Goal: Information Seeking & Learning: Find specific fact

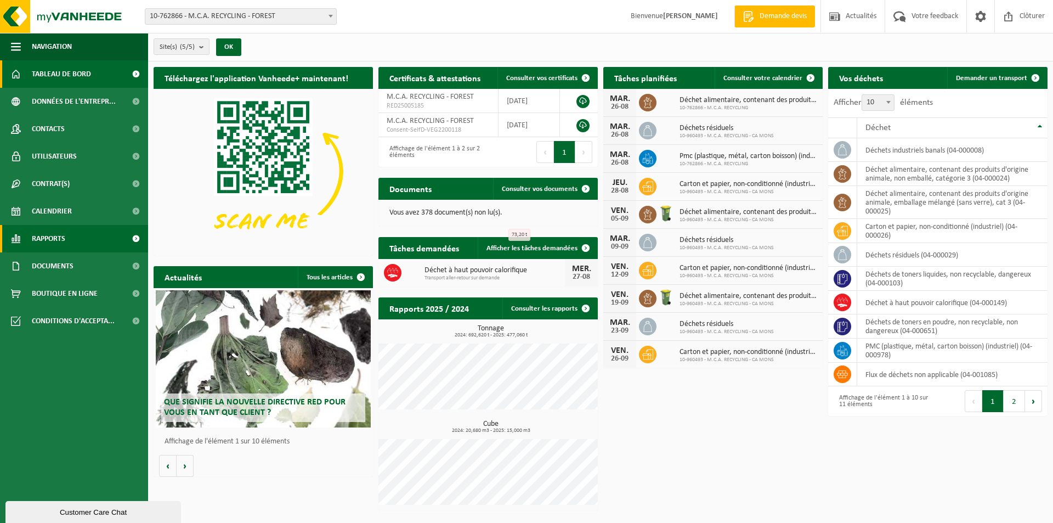
click at [50, 246] on span "Rapports" at bounding box center [48, 238] width 33 height 27
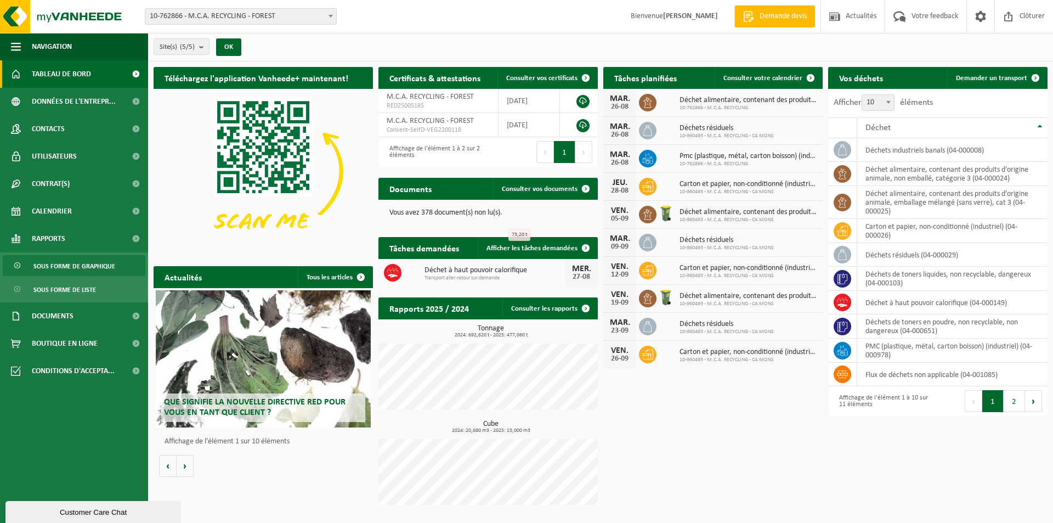
click at [53, 271] on span "Sous forme de graphique" at bounding box center [74, 266] width 82 height 21
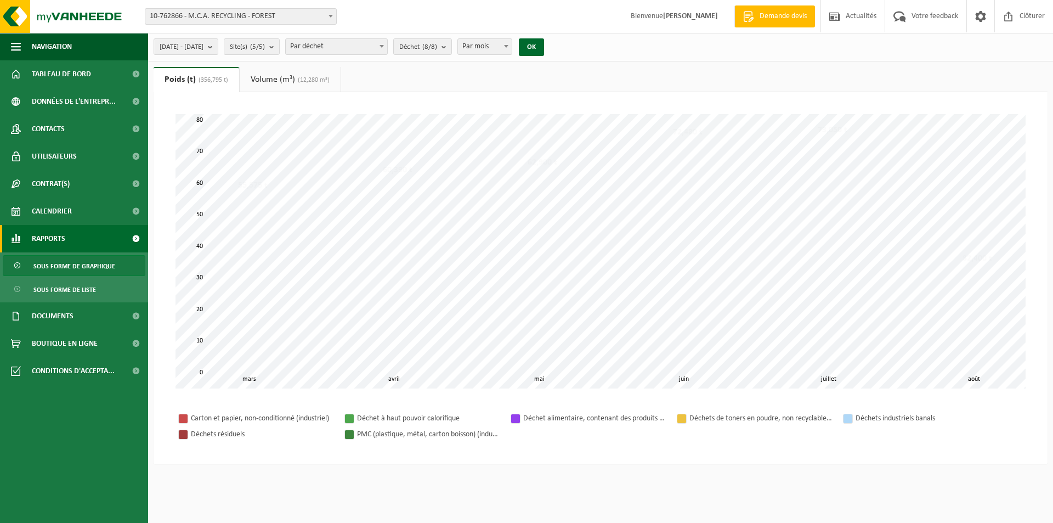
click at [54, 280] on span "Sous forme de liste" at bounding box center [64, 289] width 63 height 21
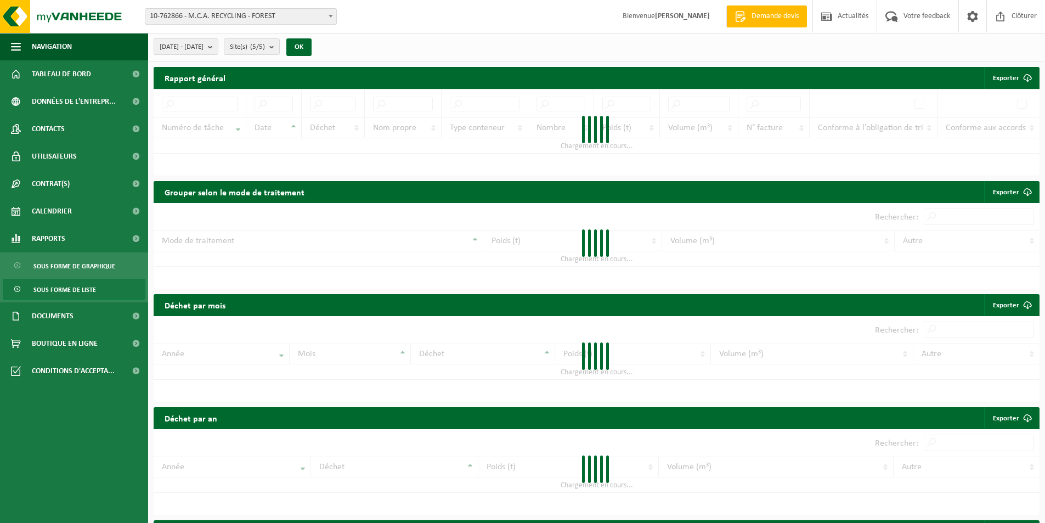
click at [55, 261] on span "Sous forme de graphique" at bounding box center [74, 266] width 82 height 21
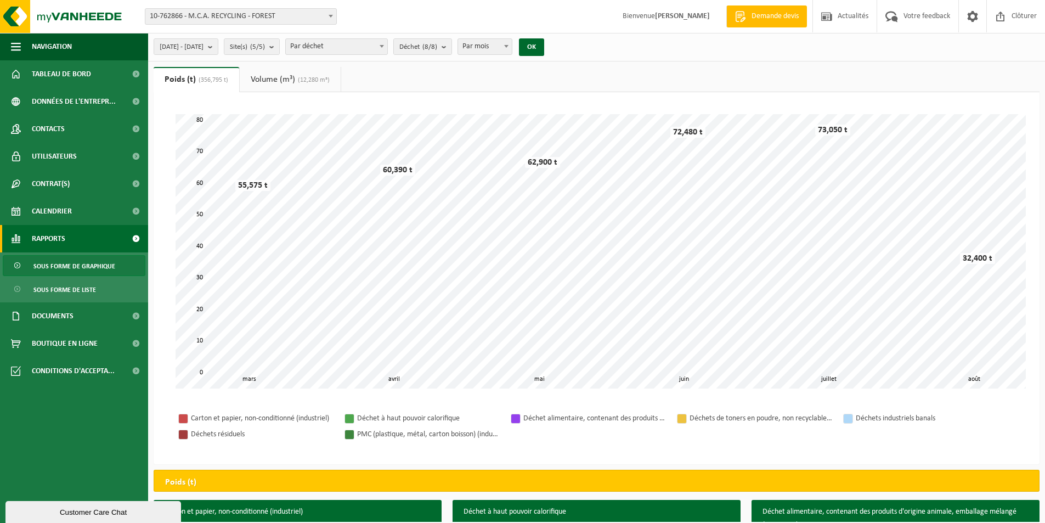
click at [508, 54] on span "Par mois" at bounding box center [485, 46] width 54 height 15
select select "3"
click at [218, 49] on b "submit" at bounding box center [213, 46] width 10 height 15
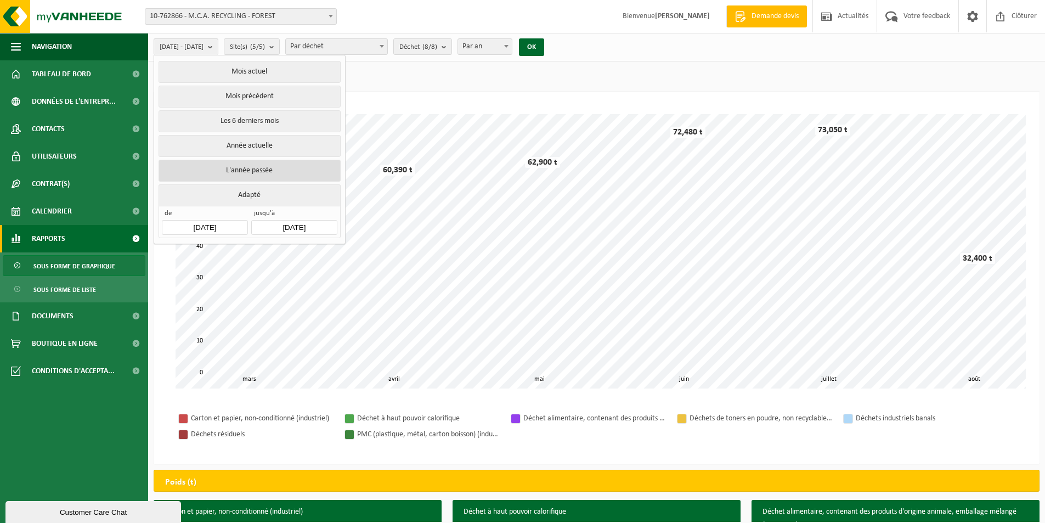
click at [261, 160] on button "L'année passée" at bounding box center [250, 171] width 182 height 22
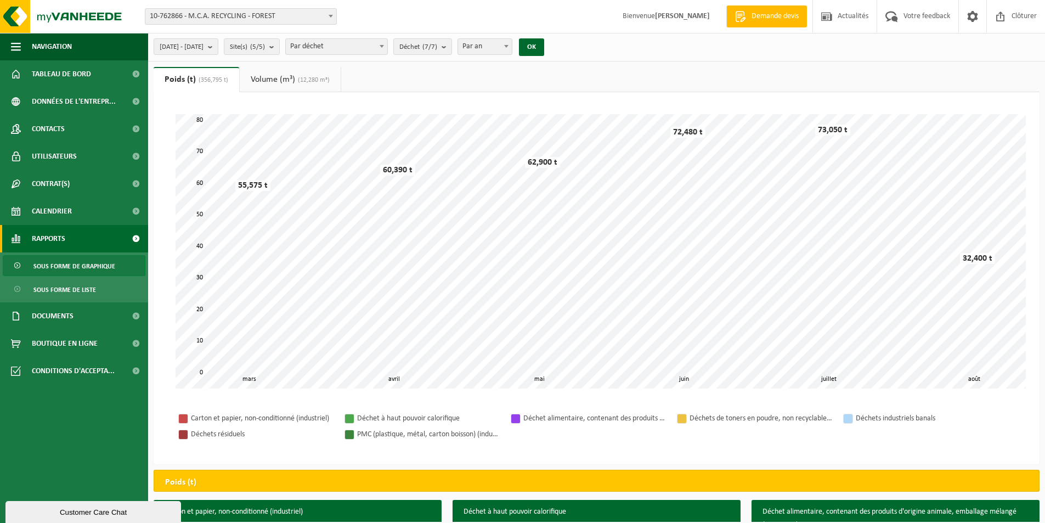
click at [206, 80] on span "(356,795 t)" at bounding box center [212, 80] width 32 height 7
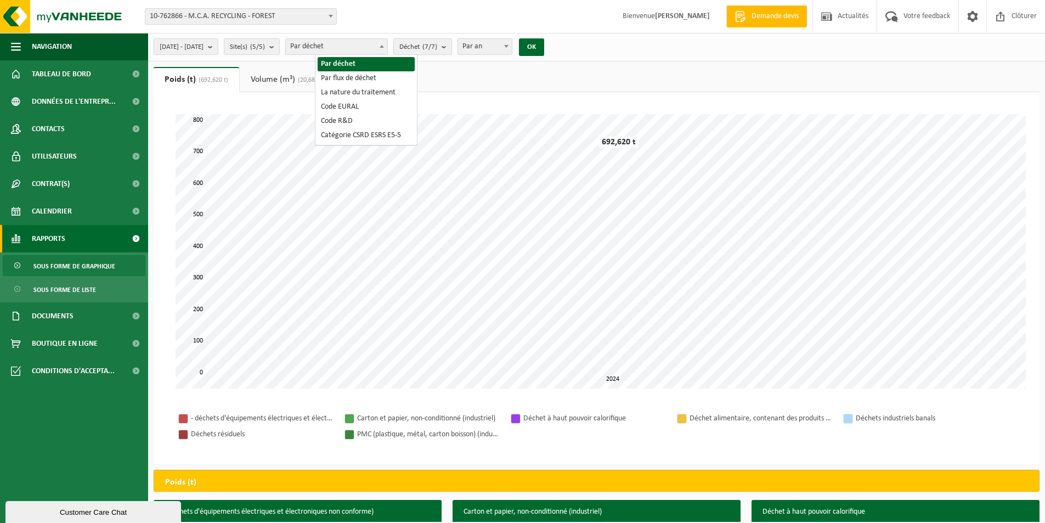
click at [381, 50] on span "Par déchet" at bounding box center [337, 46] width 102 height 15
click at [470, 70] on ul "Poids (t) (692,620 t) Volume (m³) (20,680 m³)" at bounding box center [597, 79] width 886 height 25
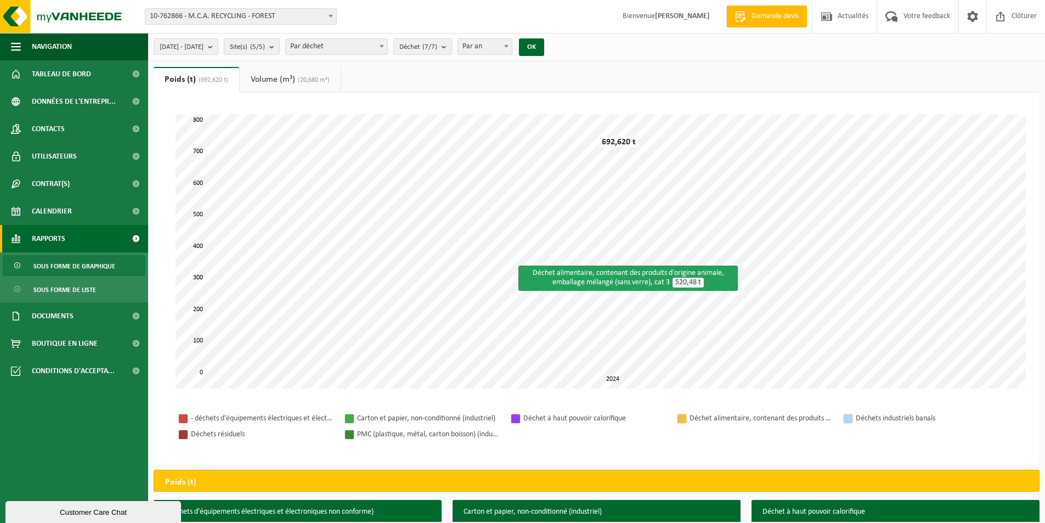
click at [533, 275] on div "Déchet alimentaire, contenant des produits d'origine animale, emballage mélangé…" at bounding box center [628, 278] width 219 height 25
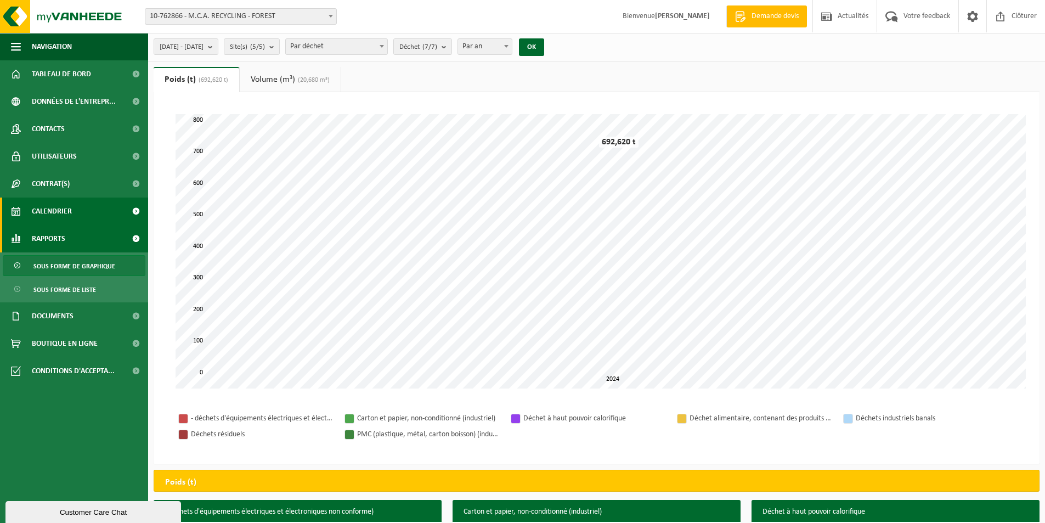
click at [59, 209] on span "Calendrier" at bounding box center [52, 211] width 40 height 27
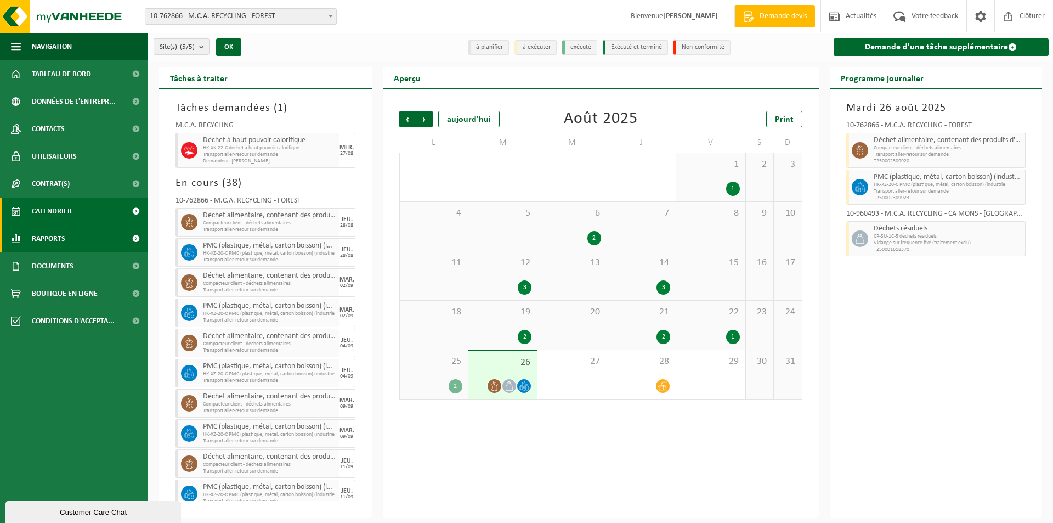
click at [80, 236] on link "Rapports" at bounding box center [74, 238] width 148 height 27
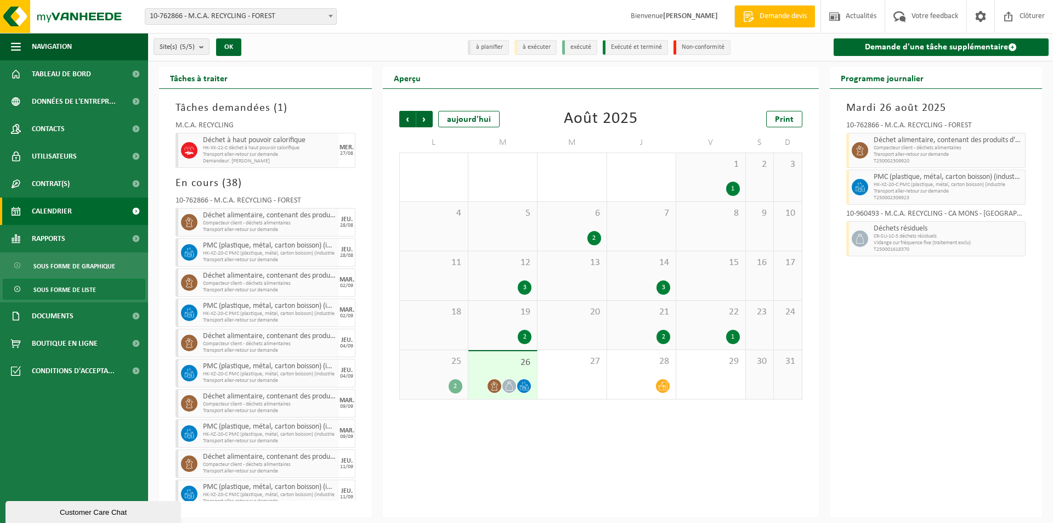
click at [69, 285] on span "Sous forme de liste" at bounding box center [64, 289] width 63 height 21
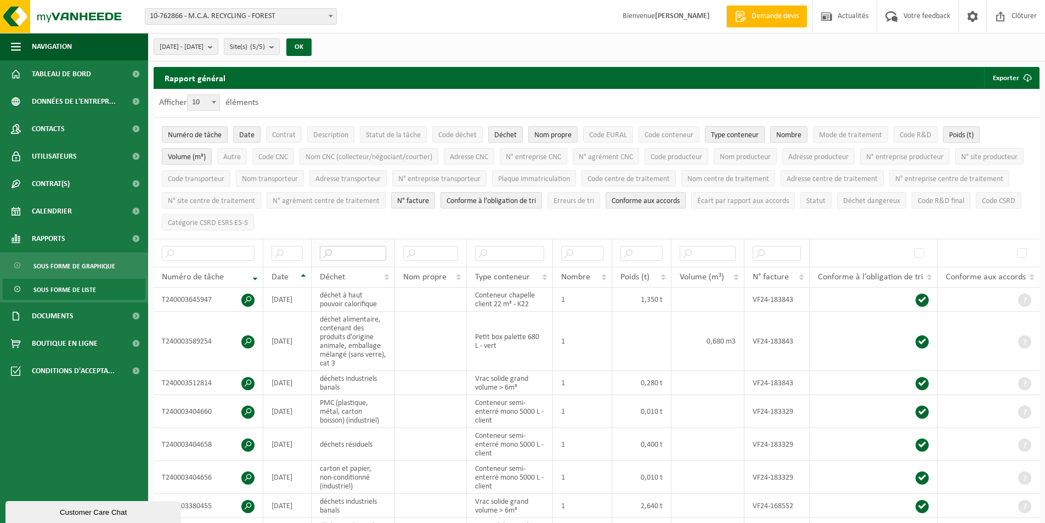
click at [365, 249] on input "text" at bounding box center [353, 253] width 67 height 15
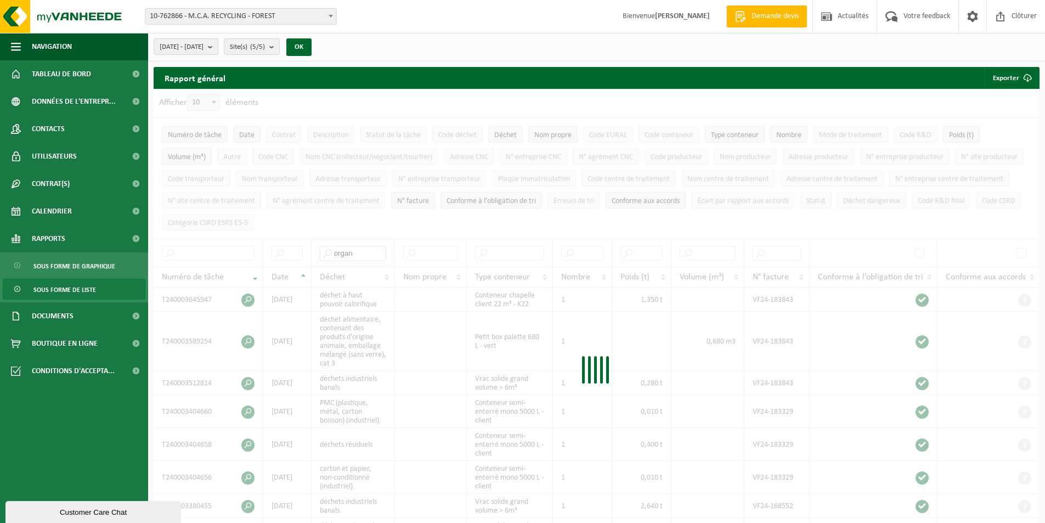
type input "organ"
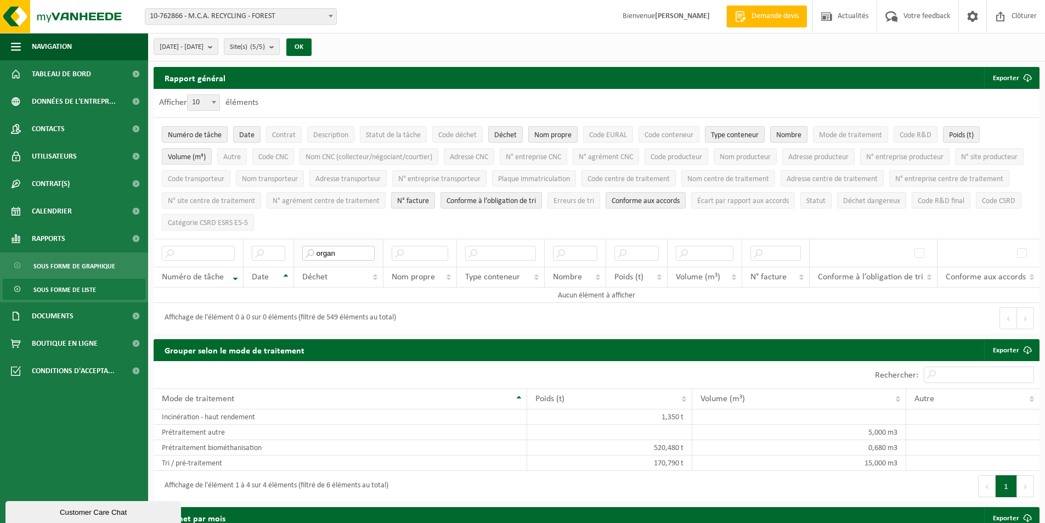
click at [359, 250] on input "organ" at bounding box center [338, 253] width 72 height 15
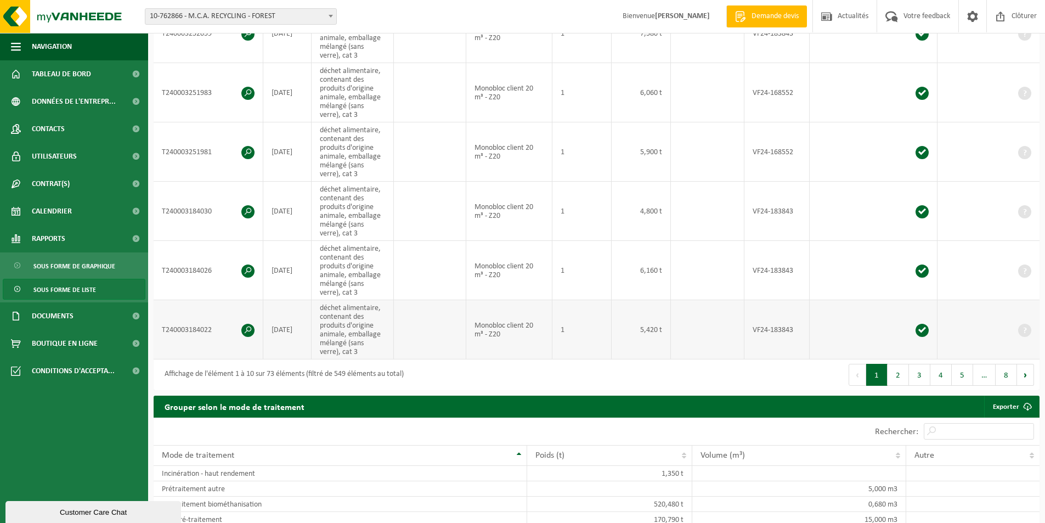
scroll to position [549, 0]
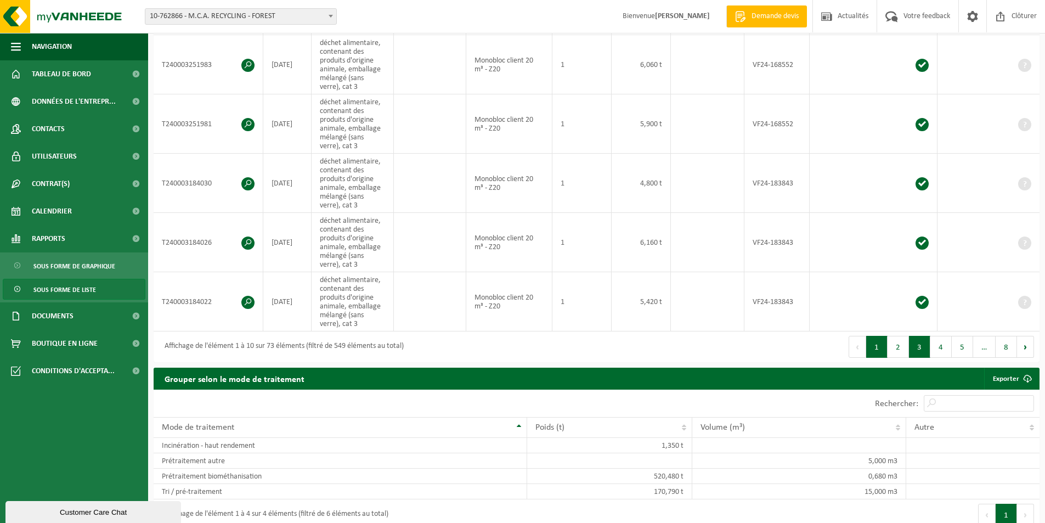
type input "ani"
click at [923, 342] on button "3" at bounding box center [919, 347] width 21 height 22
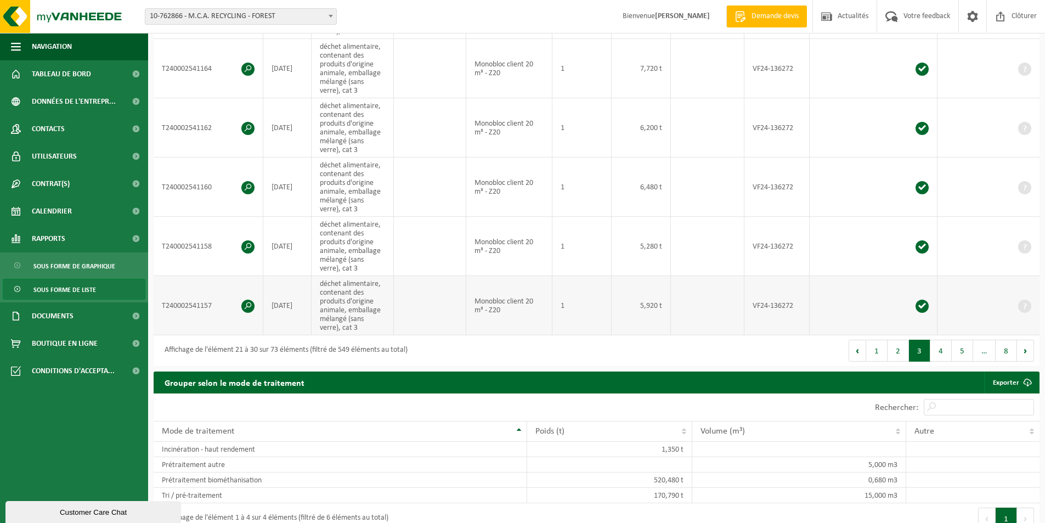
scroll to position [604, 0]
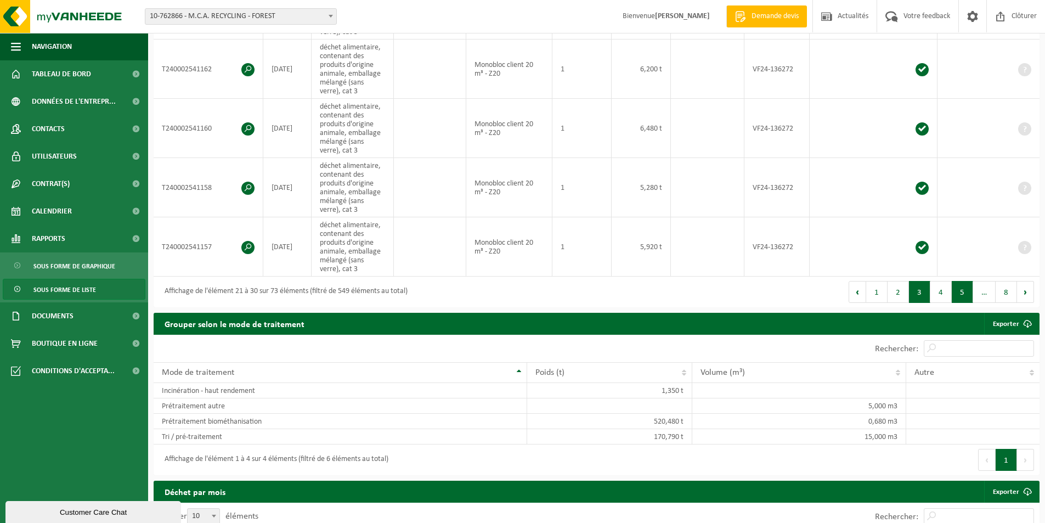
click at [955, 294] on button "5" at bounding box center [962, 292] width 21 height 22
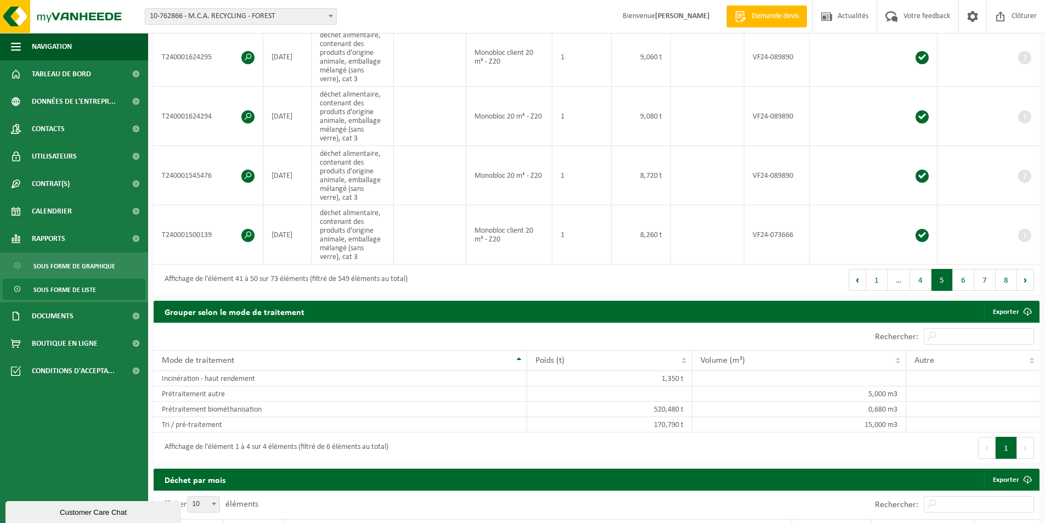
scroll to position [631, 0]
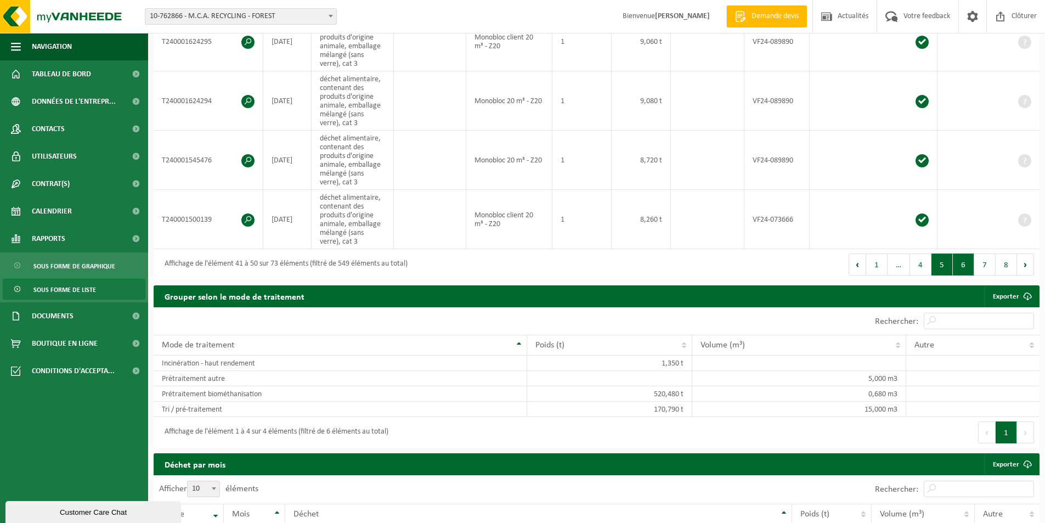
click at [973, 263] on button "6" at bounding box center [963, 264] width 21 height 22
click at [998, 267] on button "8" at bounding box center [1006, 264] width 21 height 22
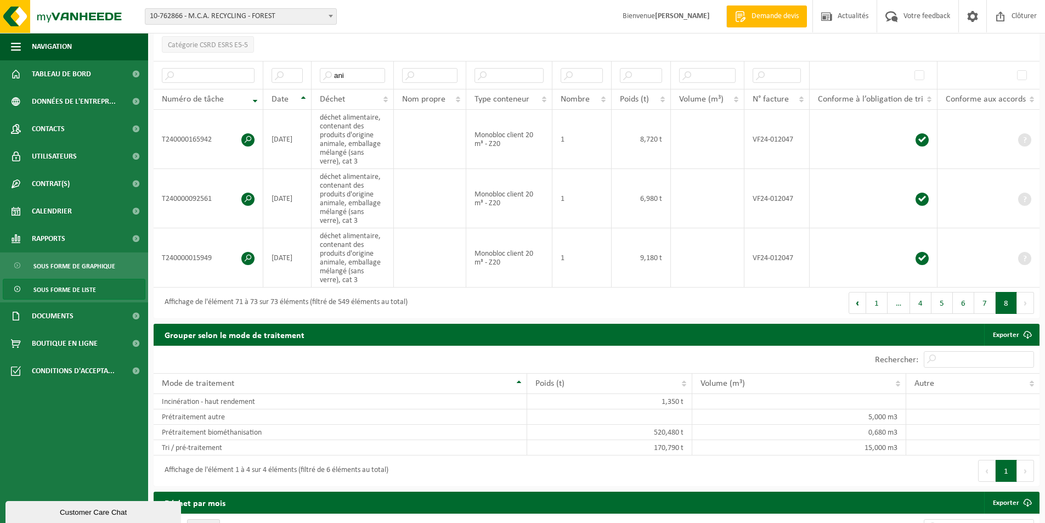
scroll to position [178, 0]
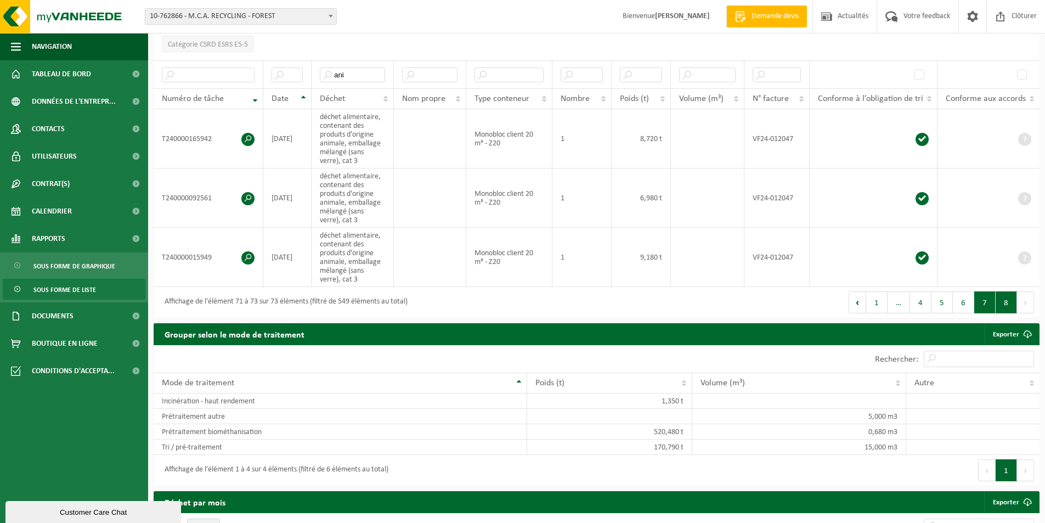
click at [985, 299] on button "7" at bounding box center [984, 302] width 21 height 22
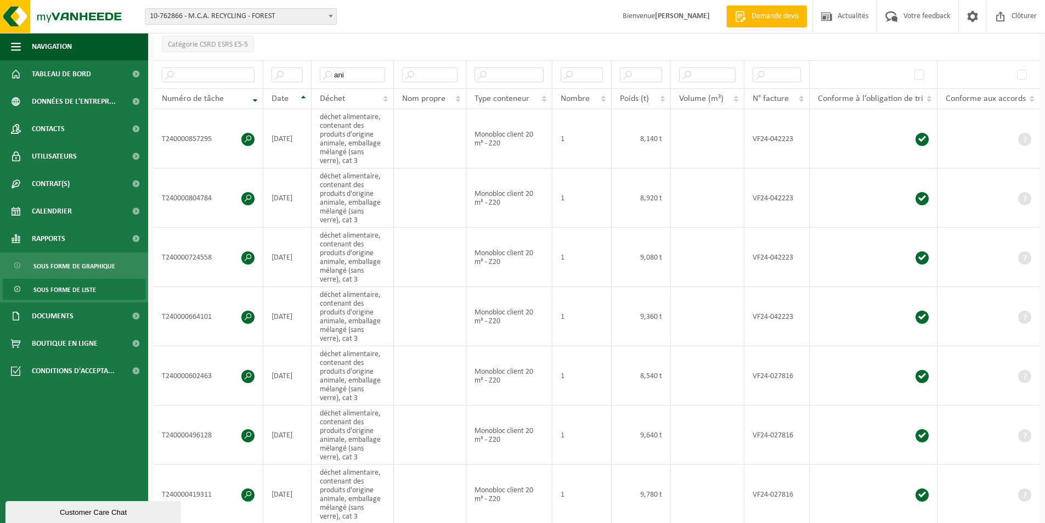
scroll to position [631, 0]
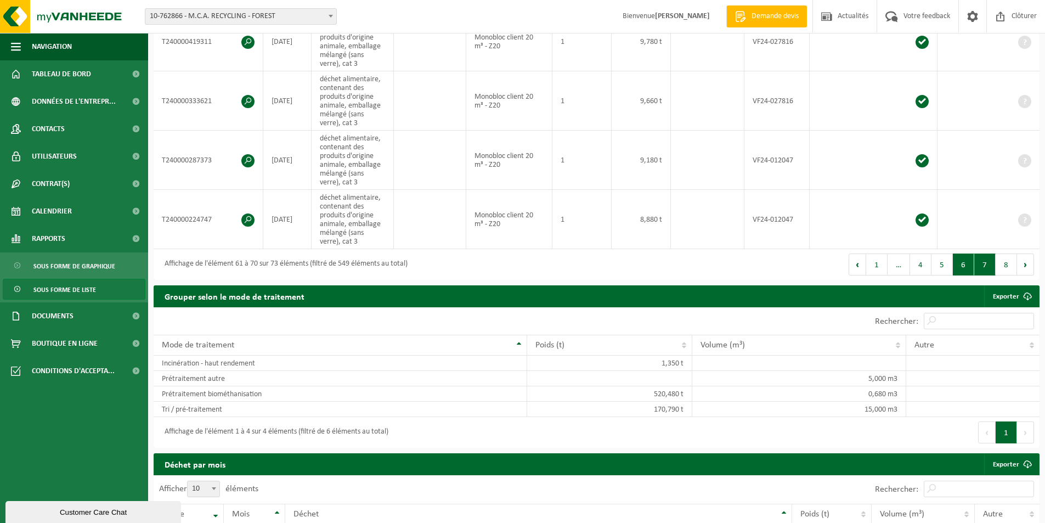
click at [962, 269] on button "6" at bounding box center [963, 264] width 21 height 22
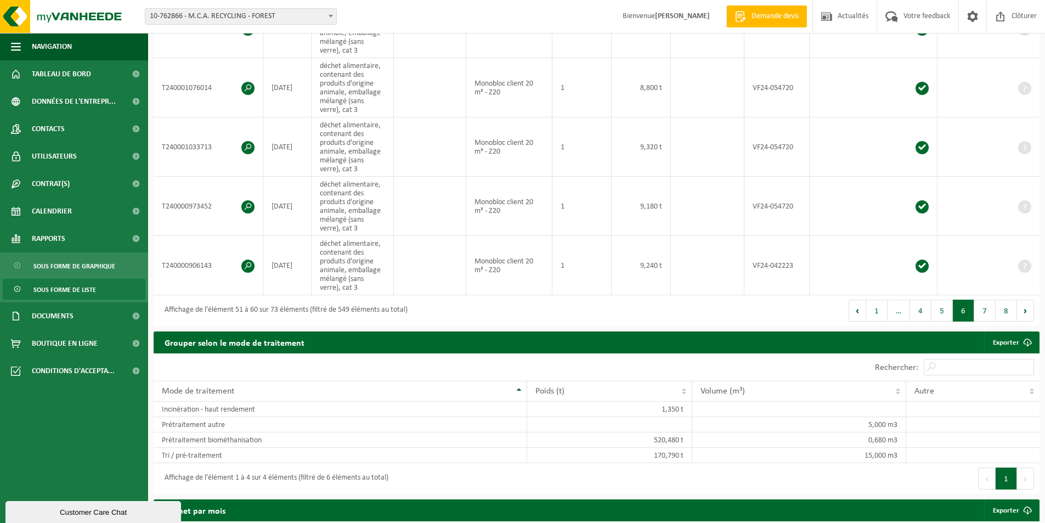
scroll to position [604, 0]
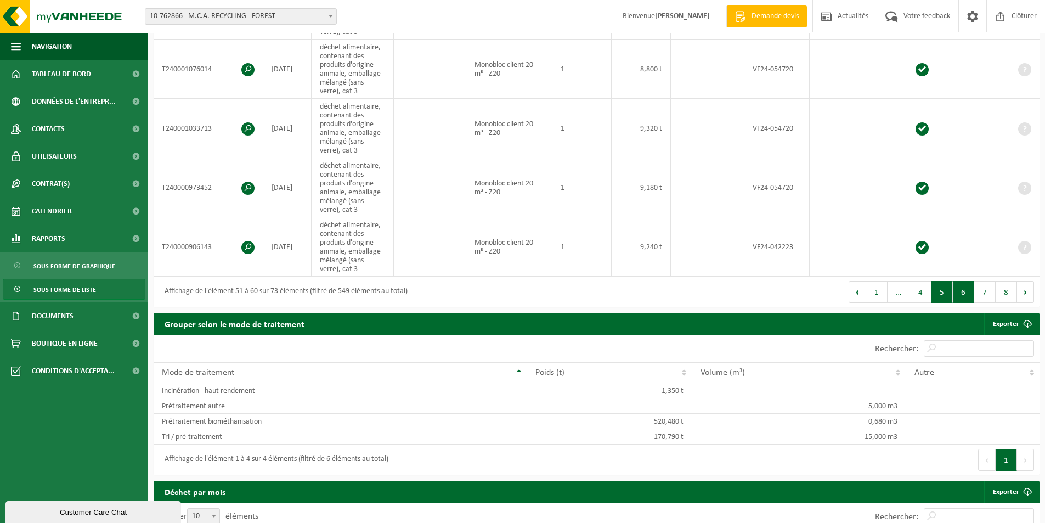
click at [946, 290] on button "5" at bounding box center [942, 292] width 21 height 22
click at [915, 292] on button "4" at bounding box center [920, 292] width 21 height 22
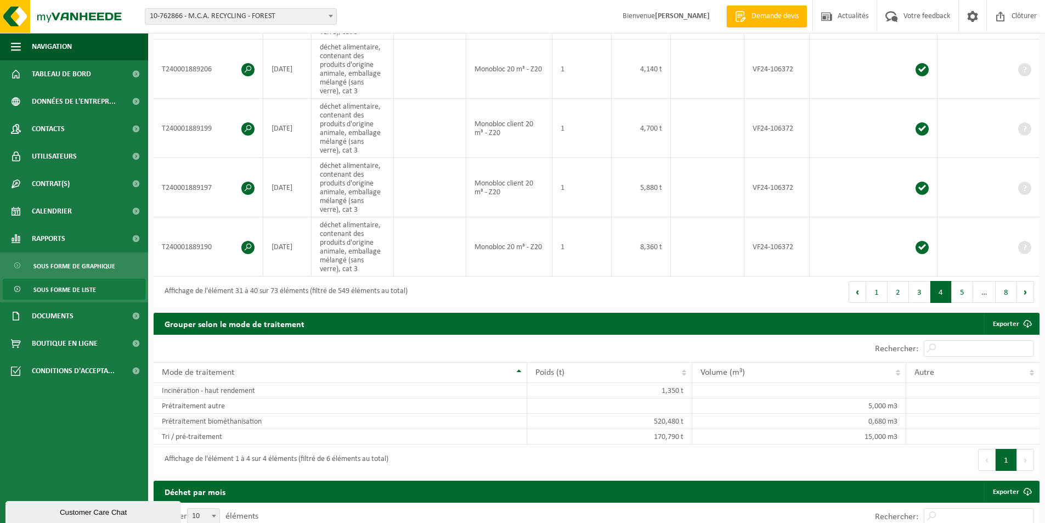
click at [875, 295] on button "1" at bounding box center [876, 292] width 21 height 22
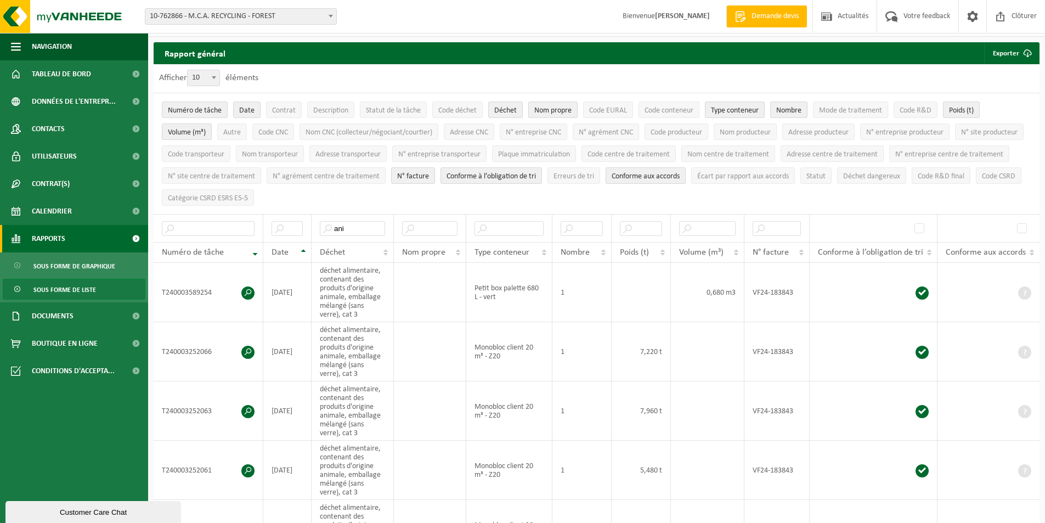
scroll to position [0, 0]
